Goal: Task Accomplishment & Management: Manage account settings

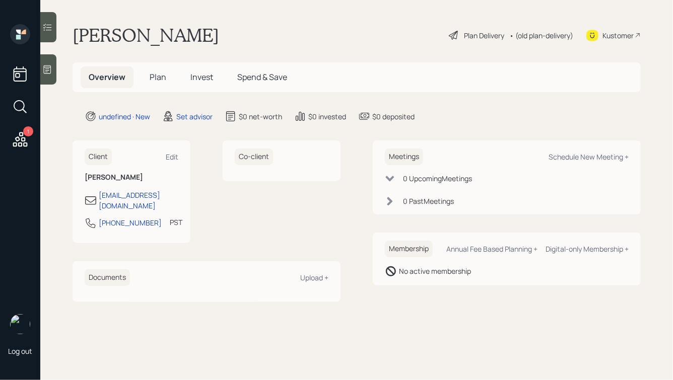
click at [51, 71] on icon at bounding box center [48, 69] width 8 height 9
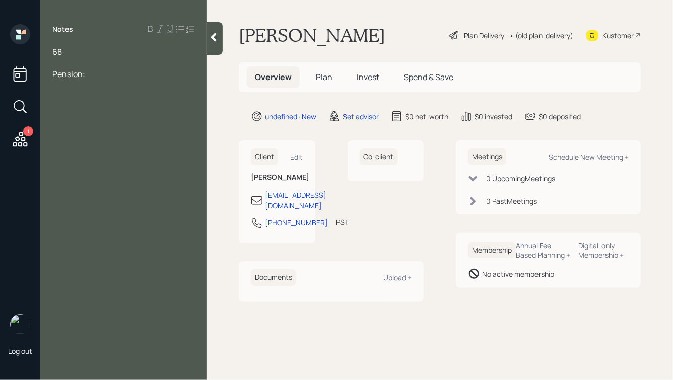
click at [63, 67] on div at bounding box center [123, 62] width 142 height 11
click at [79, 54] on div "68" at bounding box center [123, 51] width 142 height 11
click at [121, 116] on div "401k: $2.5mm" at bounding box center [123, 118] width 142 height 11
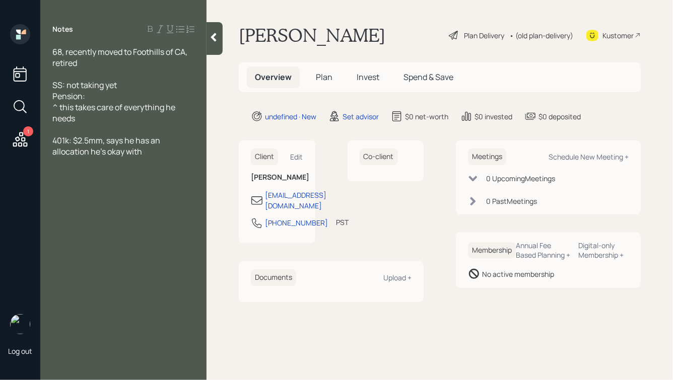
click at [107, 99] on div "Pension:" at bounding box center [123, 96] width 142 height 11
click at [111, 62] on span "68, recently moved to Foothills of CA, retired, recently divorced" at bounding box center [120, 57] width 136 height 22
click at [129, 64] on div "68, recently moved to Foothills of CA, retired, divorced" at bounding box center [123, 57] width 142 height 22
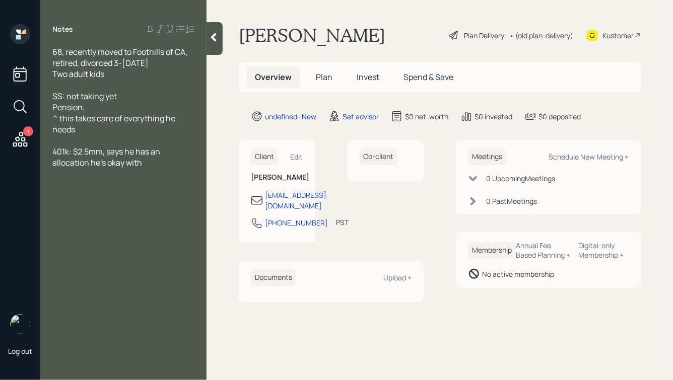
click at [154, 162] on div "401k: $2.5mm, says he has an allocation he's okay with" at bounding box center [123, 157] width 142 height 22
click at [73, 187] on span "Home:" at bounding box center [64, 184] width 24 height 11
click at [120, 189] on div "Home (in trust):" at bounding box center [123, 184] width 142 height 11
click at [101, 106] on div "Pension:" at bounding box center [123, 107] width 142 height 11
click at [67, 97] on span "SS: not taking yet" at bounding box center [85, 96] width 66 height 11
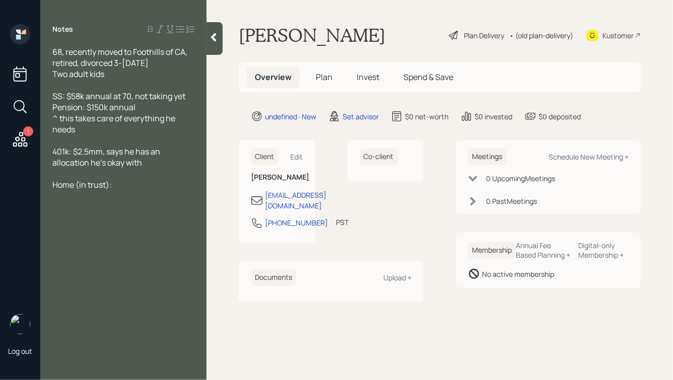
click at [190, 100] on div "SS: $58k annual at 70, not taking yet" at bounding box center [123, 96] width 142 height 11
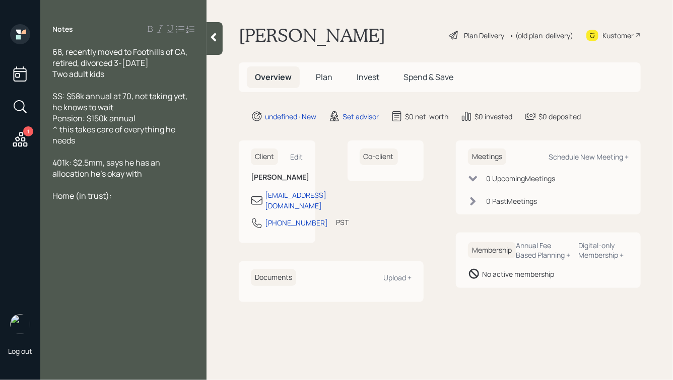
click at [108, 139] on div "^ this takes care of everything he needs" at bounding box center [123, 135] width 142 height 22
click at [119, 199] on div "Home (in trust):" at bounding box center [123, 195] width 142 height 11
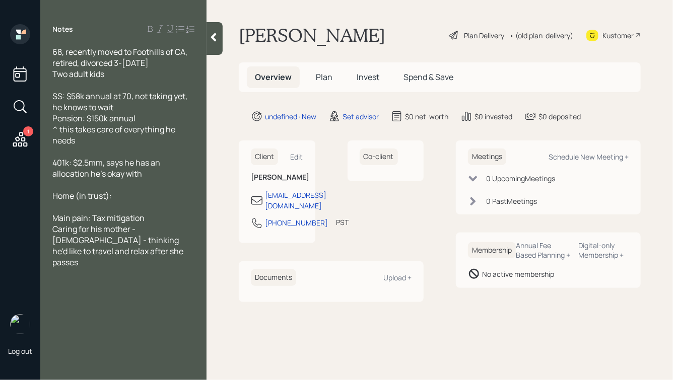
click at [124, 198] on div "Home (in trust):" at bounding box center [123, 195] width 142 height 11
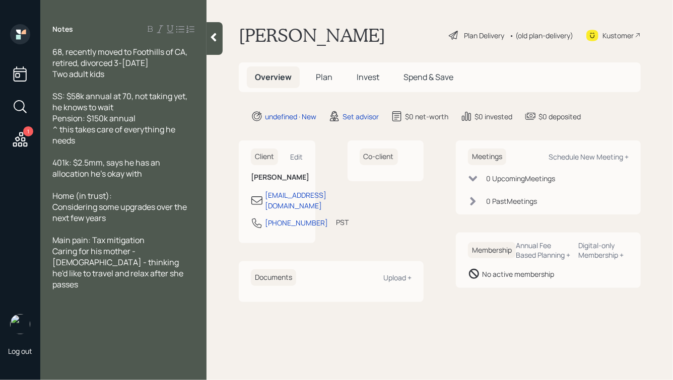
click at [129, 198] on div "Home (in trust):" at bounding box center [123, 195] width 142 height 11
click at [77, 198] on span "Home (in trust):" at bounding box center [81, 195] width 59 height 11
click at [160, 198] on div "Home & Property (in trust):" at bounding box center [123, 195] width 142 height 11
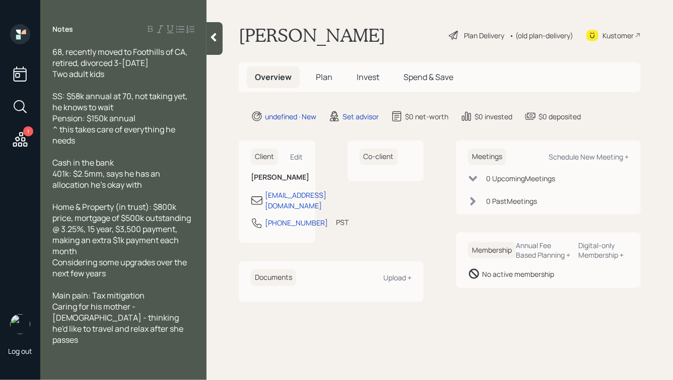
click at [175, 62] on div "68, recently moved to Foothills of CA, retired, divorced 3-[DATE]" at bounding box center [123, 57] width 142 height 22
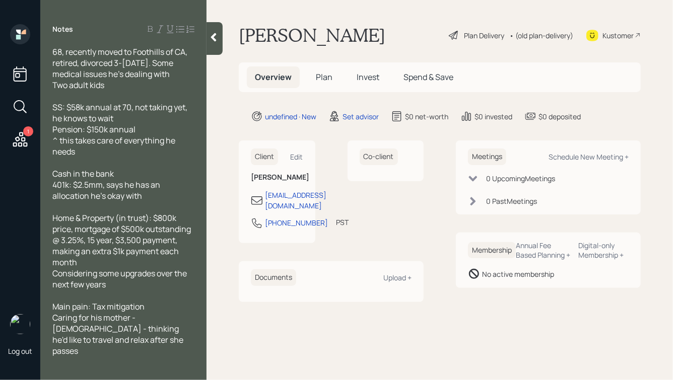
click at [216, 43] on div at bounding box center [214, 38] width 16 height 33
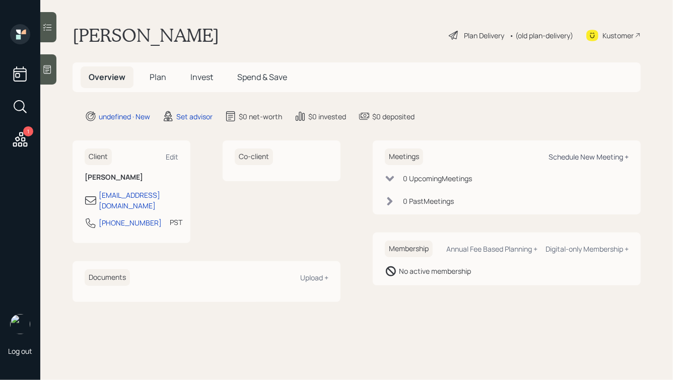
click at [584, 155] on div "Schedule New Meeting +" at bounding box center [588, 157] width 80 height 10
select select "round-[PERSON_NAME]"
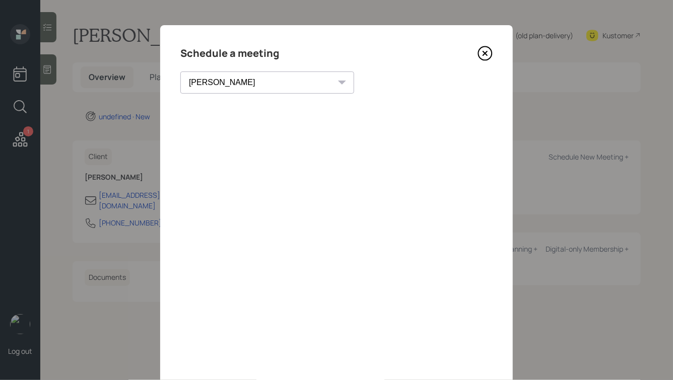
scroll to position [72, 0]
